Goal: Information Seeking & Learning: Learn about a topic

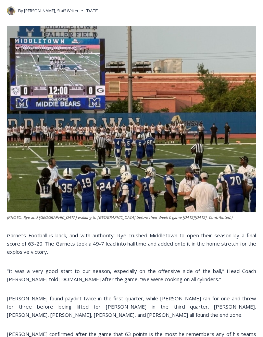
click at [220, 143] on img at bounding box center [131, 119] width 249 height 186
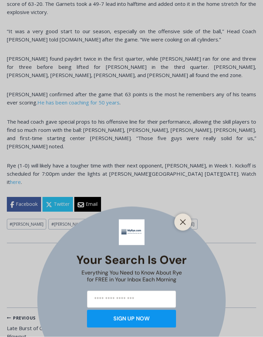
scroll to position [472, 0]
click at [196, 212] on div "Your Search is Over Everything You Need to Know About Rye for FREE in Your Inbo…" at bounding box center [131, 168] width 263 height 337
click at [189, 218] on div at bounding box center [182, 222] width 17 height 17
click at [184, 223] on icon "Close" at bounding box center [183, 222] width 6 height 6
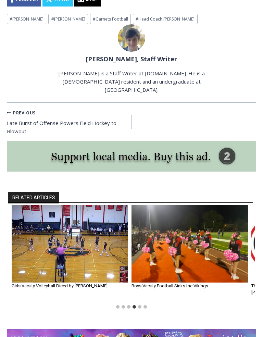
scroll to position [677, 0]
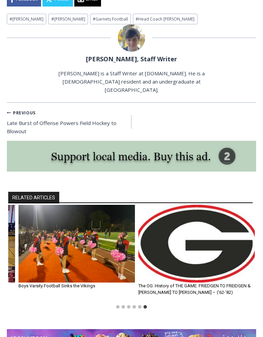
click at [215, 209] on img "6 of 6" at bounding box center [196, 244] width 116 height 78
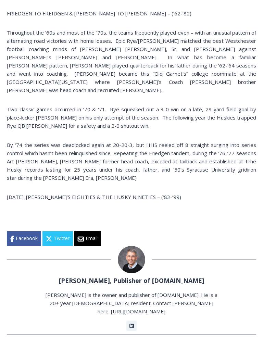
scroll to position [433, 0]
click at [78, 193] on p "[DATE]: [PERSON_NAME]’S EIGHTIES & THE HUSKY NINETIES – (‘83-‘99)" at bounding box center [131, 197] width 249 height 8
click at [89, 193] on p "[DATE]: [PERSON_NAME]’S EIGHTIES & THE HUSKY NINETIES – (‘83-‘99)" at bounding box center [131, 197] width 249 height 8
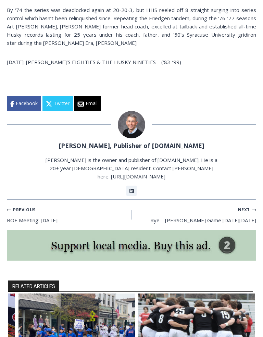
scroll to position [568, 0]
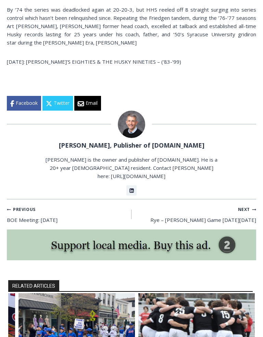
click at [246, 207] on small "Next Continue" at bounding box center [247, 210] width 18 height 7
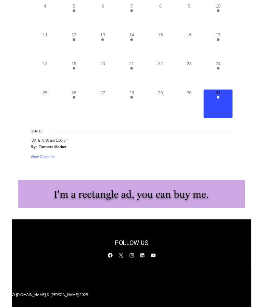
scroll to position [2039, 0]
